Goal: Transaction & Acquisition: Subscribe to service/newsletter

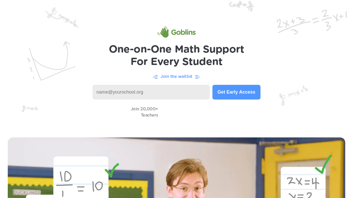
click at [118, 93] on input at bounding box center [150, 92] width 117 height 15
click at [111, 93] on input "[PERSON_NAME][EMAIL_ADDRESS][DOMAIN_NAME]" at bounding box center [150, 92] width 117 height 15
type input "[EMAIL_ADDRESS][DOMAIN_NAME]"
